Goal: Communication & Community: Ask a question

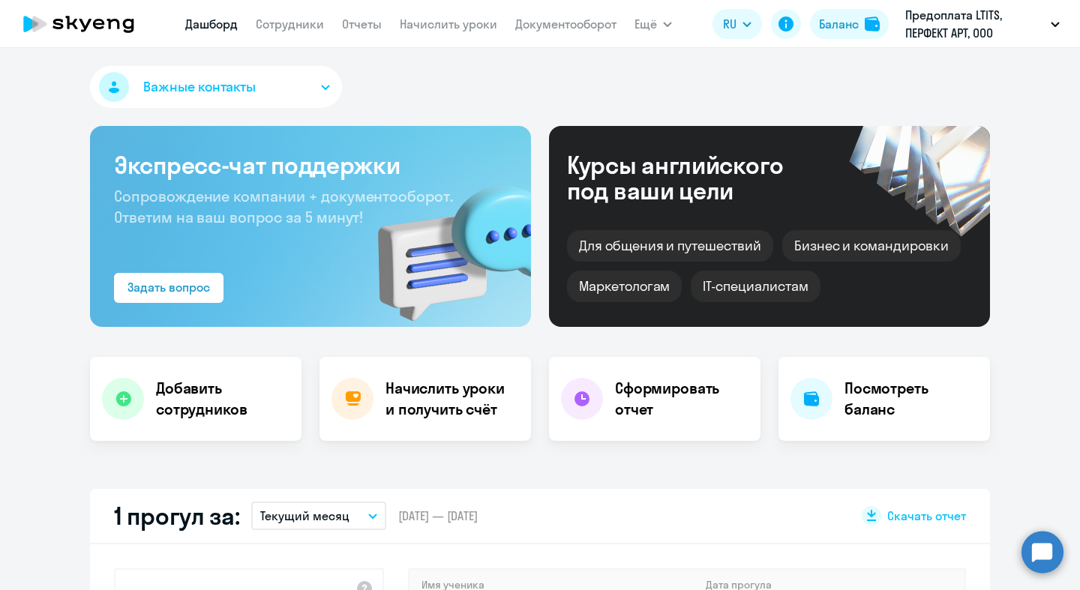
select select "30"
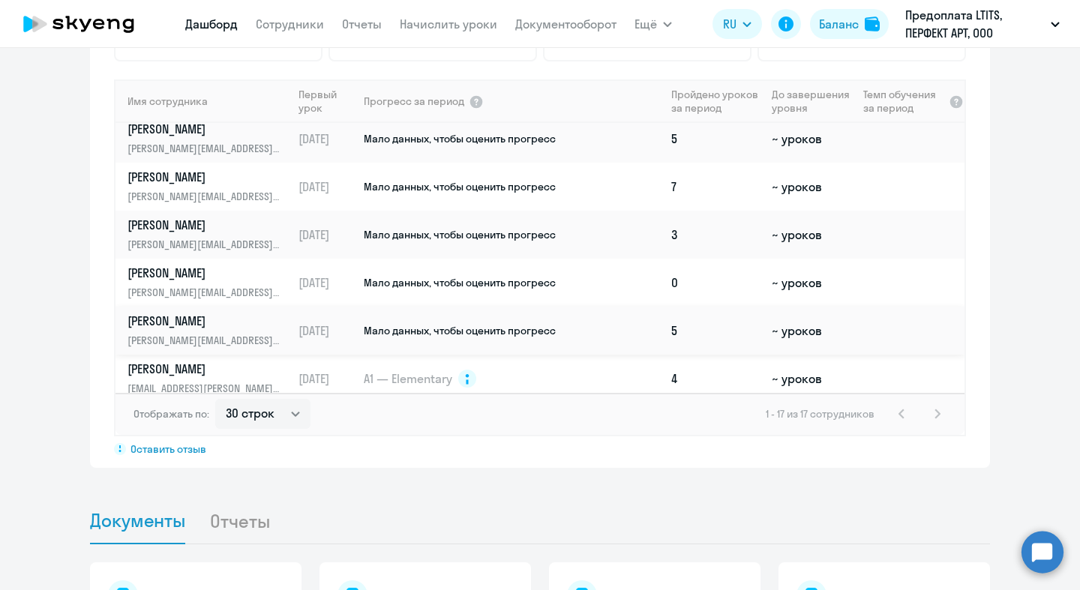
scroll to position [120, 0]
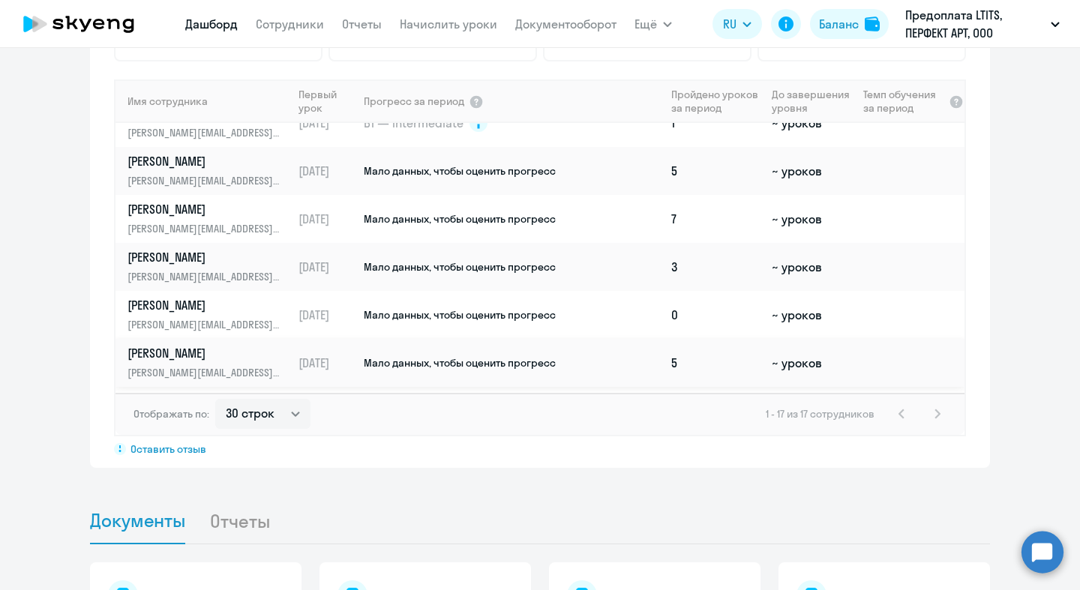
click at [317, 354] on td "[DATE]" at bounding box center [327, 363] width 70 height 48
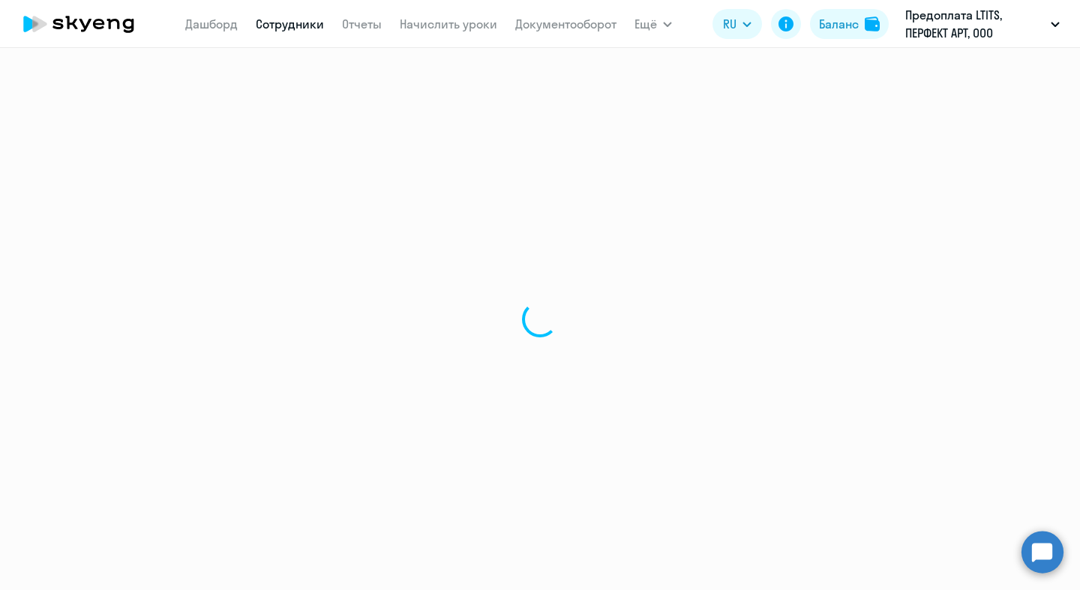
select select "english"
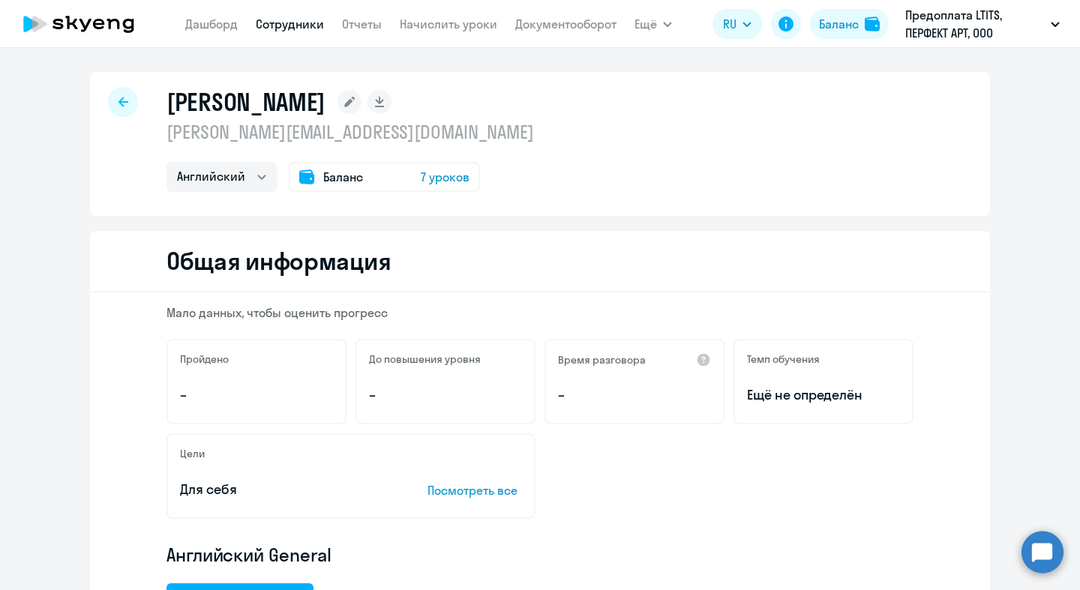
click at [436, 183] on span "7 уроков" at bounding box center [445, 177] width 49 height 18
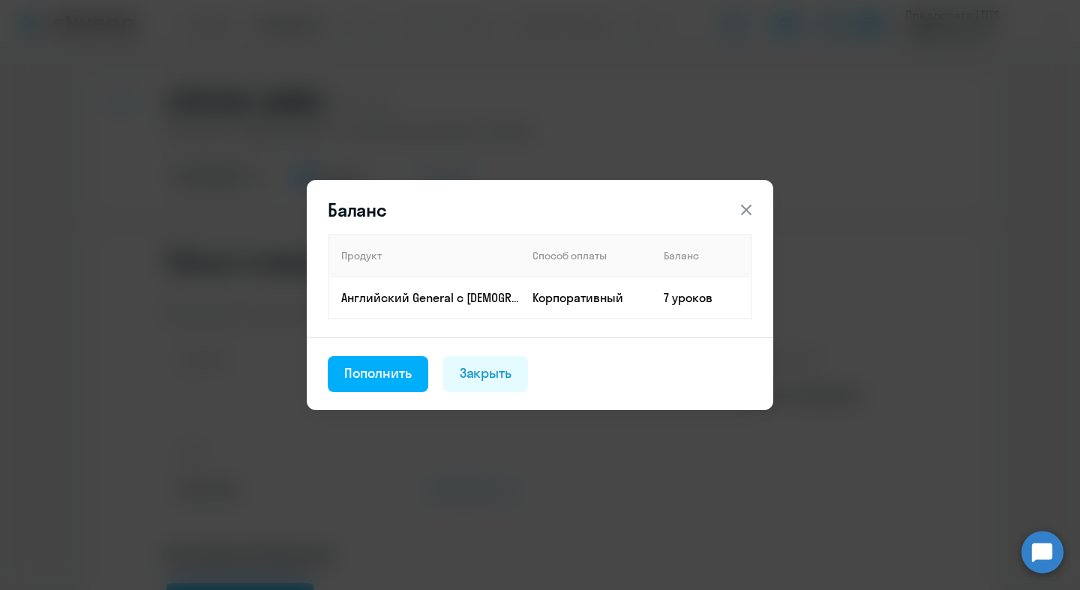
click at [738, 200] on button at bounding box center [746, 210] width 30 height 30
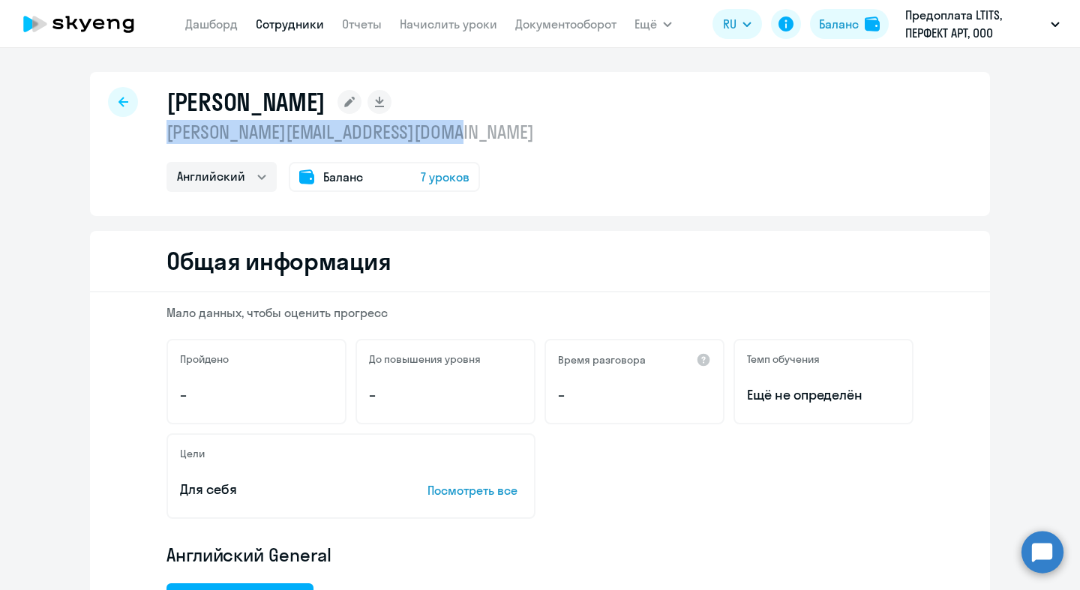
drag, startPoint x: 163, startPoint y: 132, endPoint x: 478, endPoint y: 134, distance: 314.9
click at [478, 133] on div "[PERSON_NAME] [PERSON_NAME][EMAIL_ADDRESS][DOMAIN_NAME] Английский Баланс 7 уро…" at bounding box center [540, 144] width 900 height 144
copy p "[PERSON_NAME][EMAIL_ADDRESS][DOMAIN_NAME]"
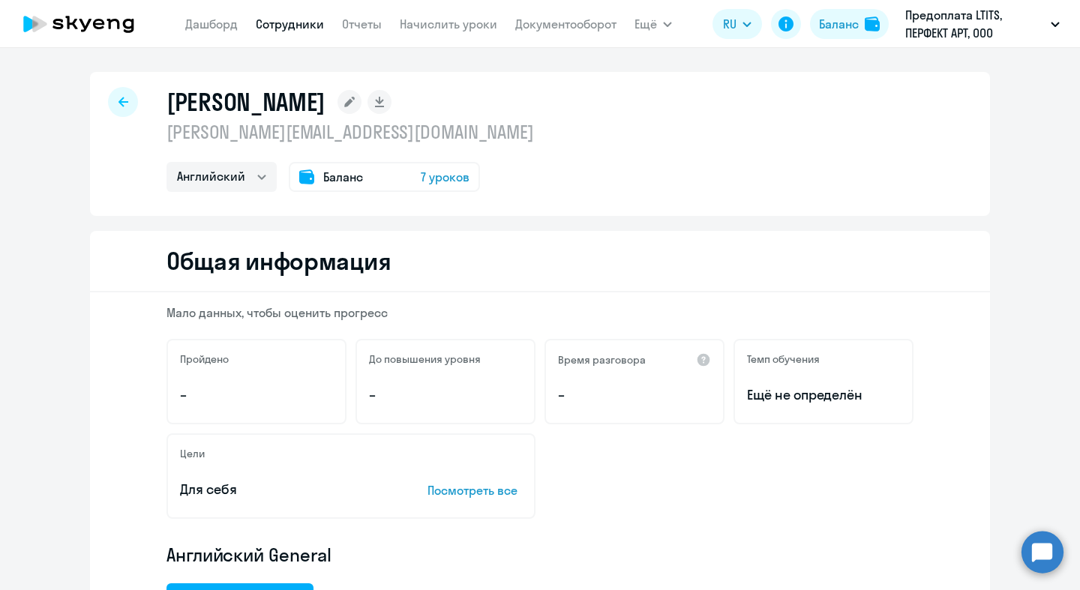
click at [1032, 553] on circle at bounding box center [1042, 552] width 42 height 42
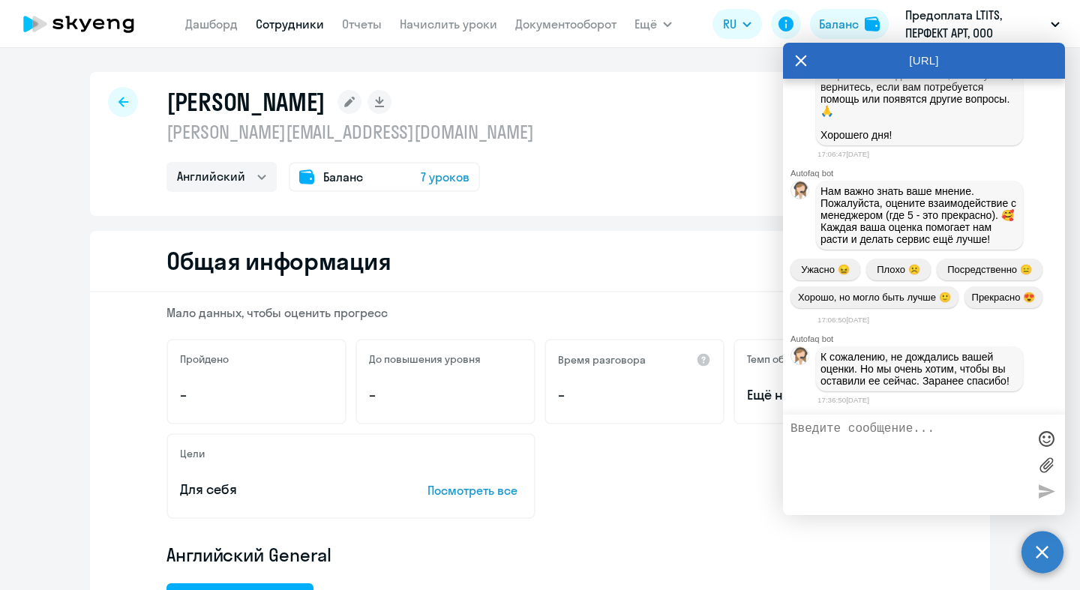
click at [893, 440] on textarea at bounding box center [908, 464] width 237 height 85
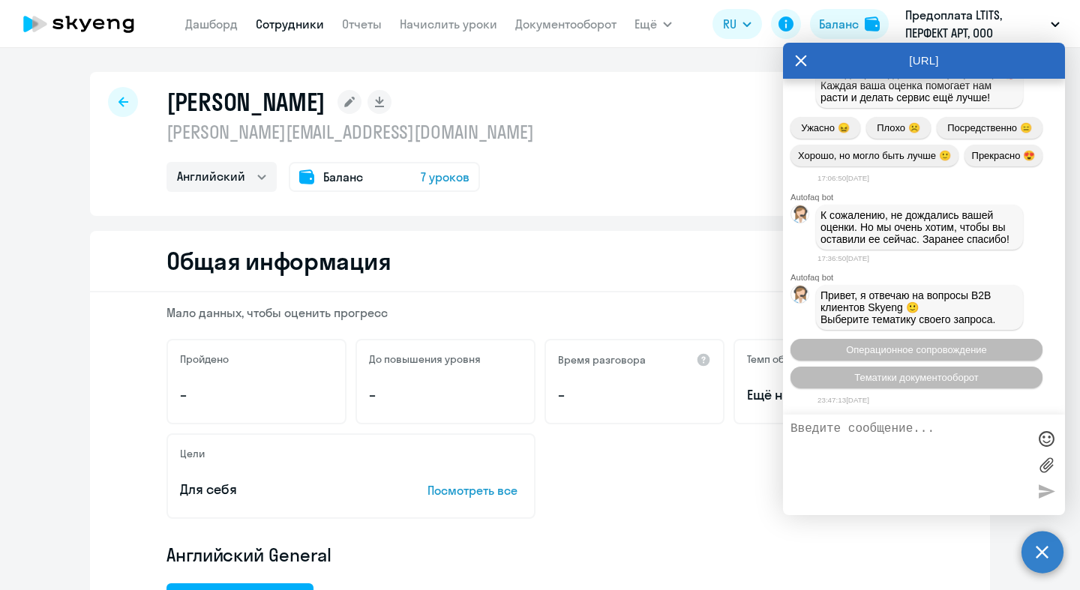
type textarea "Х"
click at [962, 355] on button "Операционное сопровождение" at bounding box center [916, 350] width 252 height 22
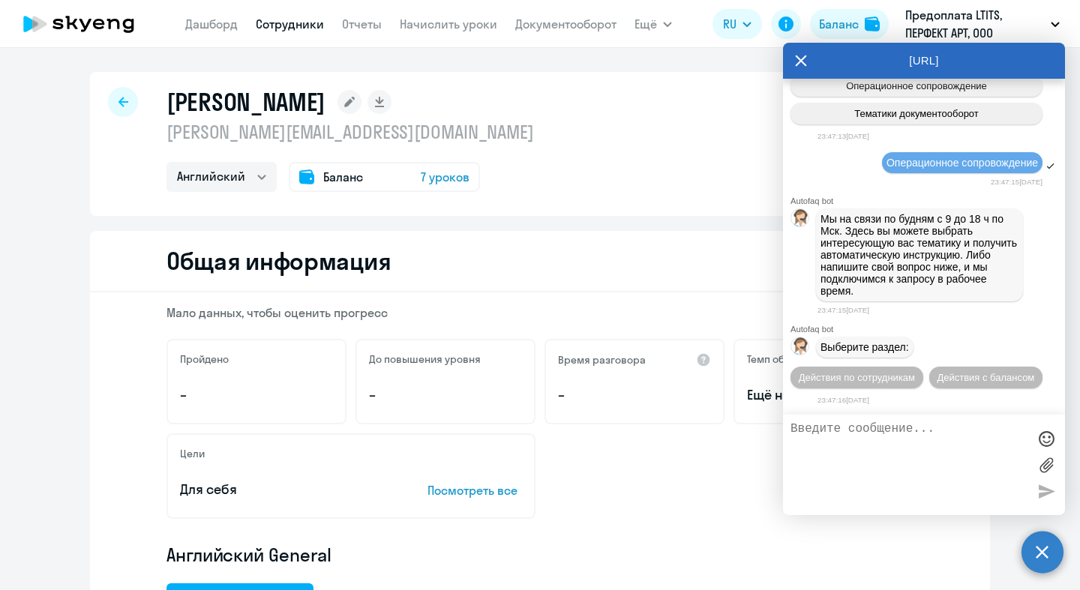
scroll to position [10546, 0]
click at [915, 372] on span "Действия по сотрудникам" at bounding box center [856, 377] width 116 height 11
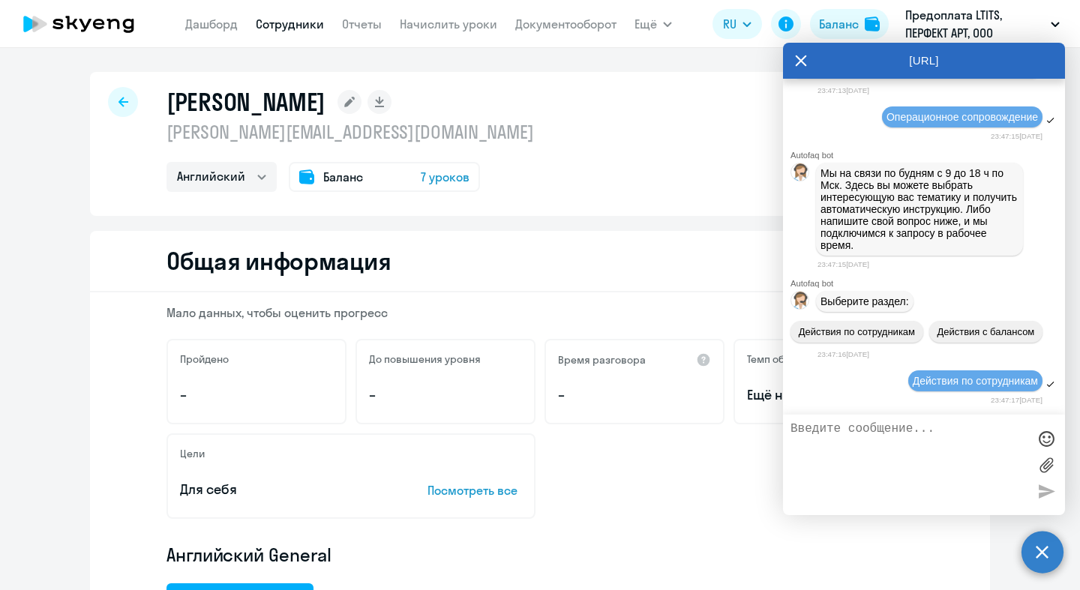
scroll to position [10774, 0]
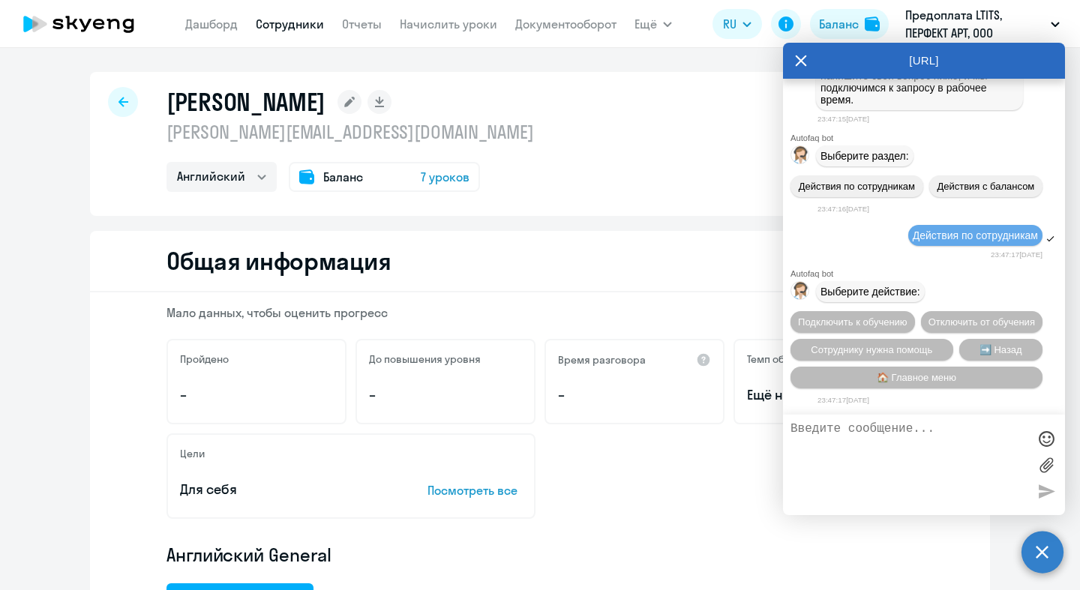
click at [959, 476] on textarea at bounding box center [908, 464] width 237 height 85
type textarea "Помощь оператора"
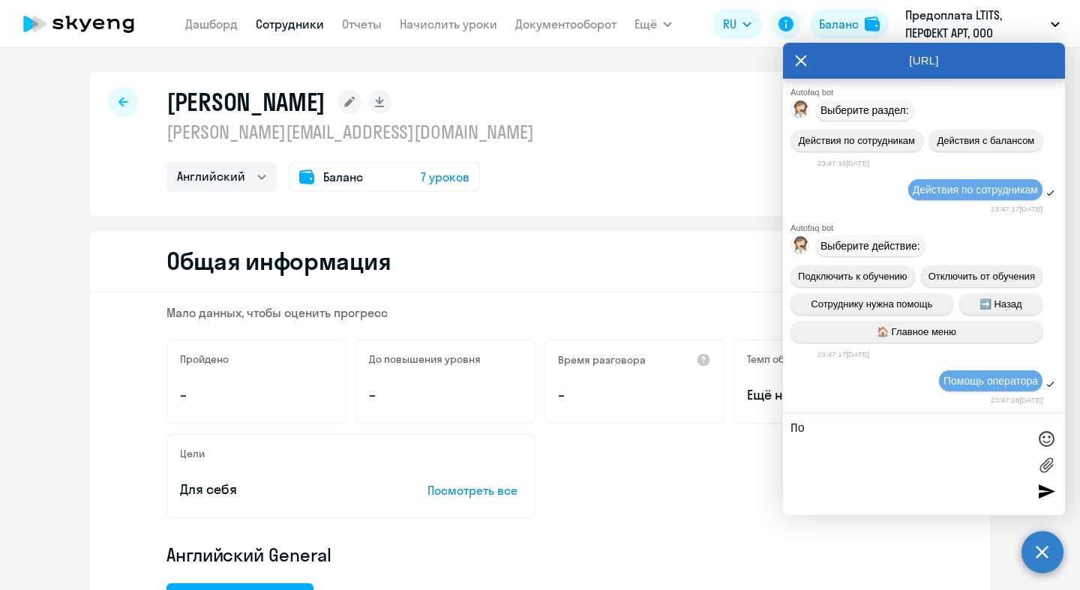
type textarea "П"
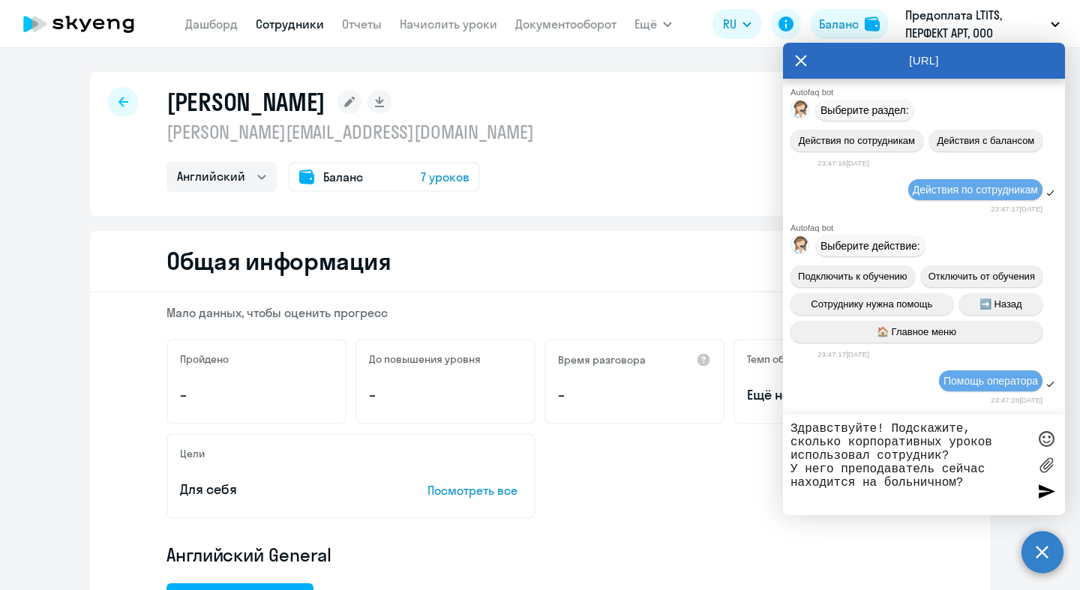
paste textarea "[PERSON_NAME][EMAIL_ADDRESS][DOMAIN_NAME]"
type textarea "Здравствуйте! Подскажите, сколько корпоративных уроков использовал сотрудник? У…"
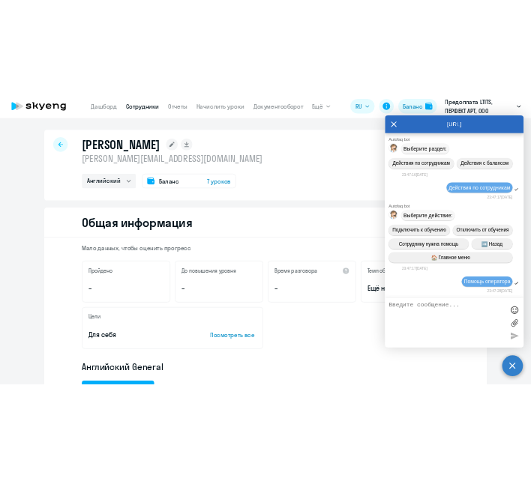
scroll to position [10932, 0]
